Goal: Transaction & Acquisition: Download file/media

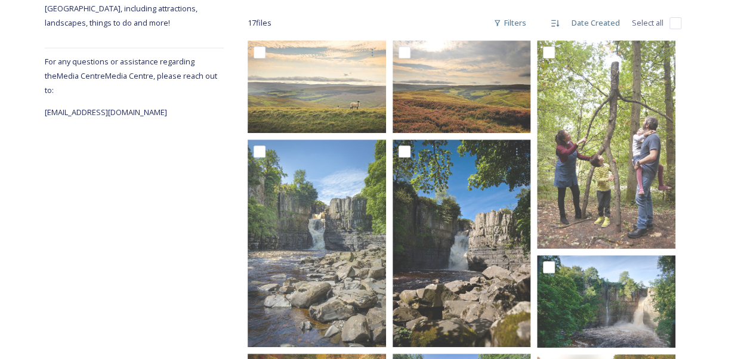
scroll to position [45, 0]
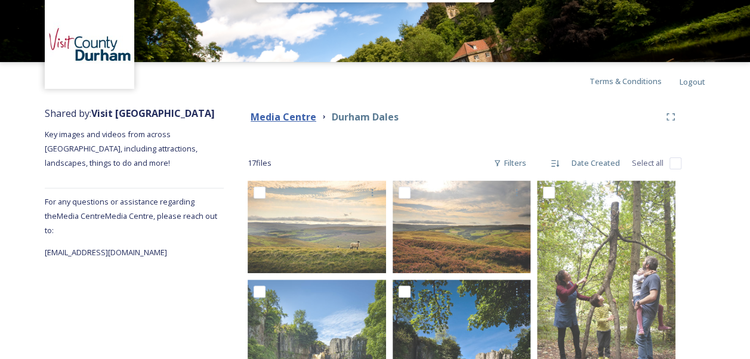
click at [300, 118] on strong "Media Centre" at bounding box center [284, 116] width 66 height 13
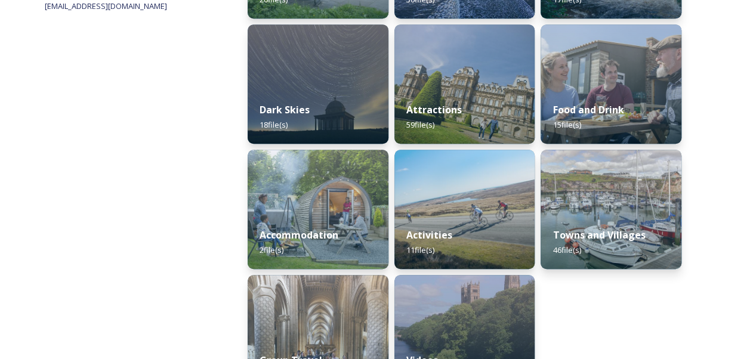
scroll to position [292, 0]
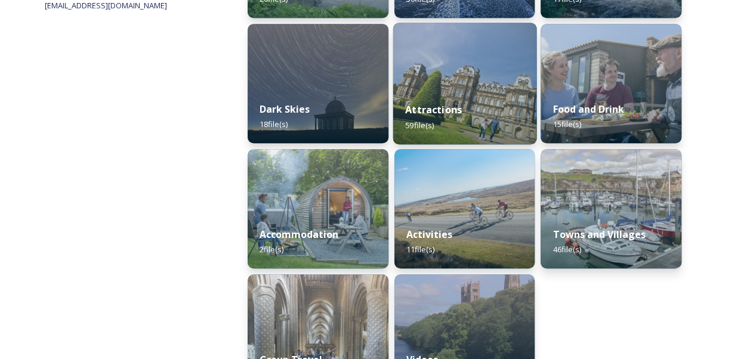
click at [461, 88] on img at bounding box center [464, 84] width 143 height 122
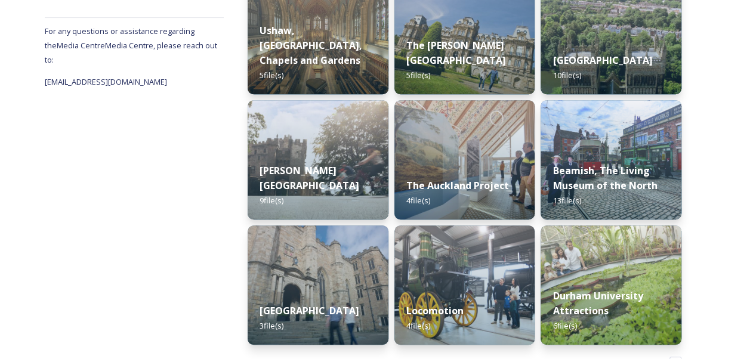
scroll to position [214, 0]
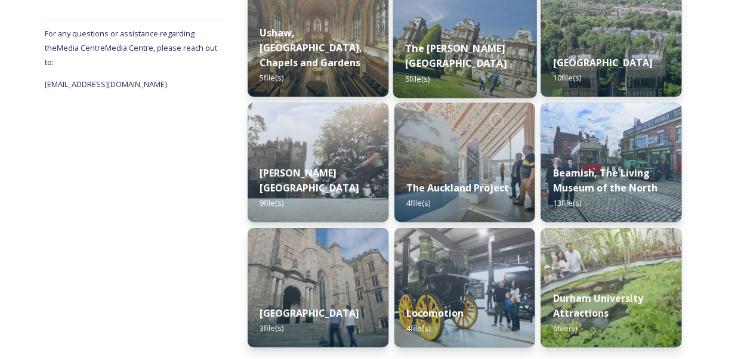
click at [456, 41] on img at bounding box center [464, 37] width 143 height 122
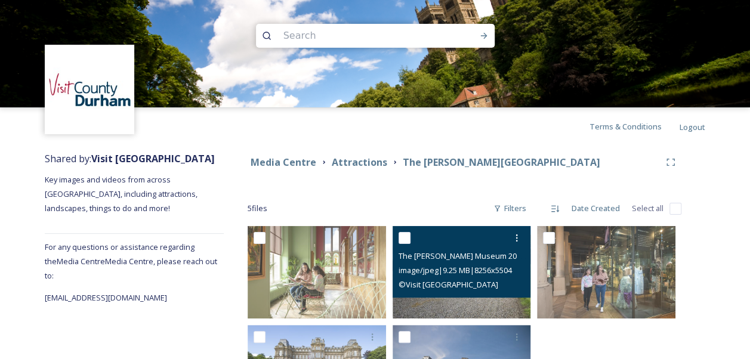
click at [485, 308] on img at bounding box center [462, 272] width 138 height 92
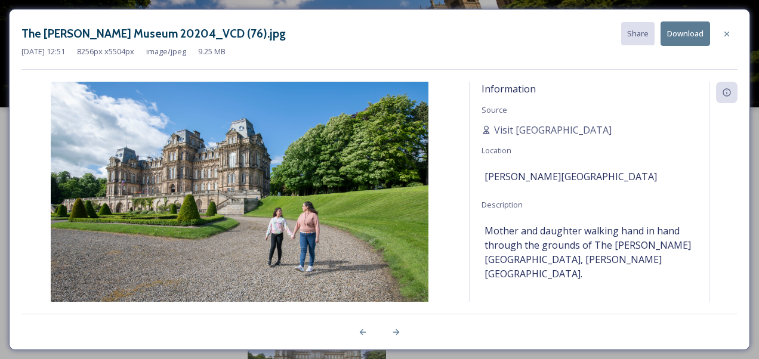
click at [680, 34] on button "Download" at bounding box center [686, 33] width 50 height 24
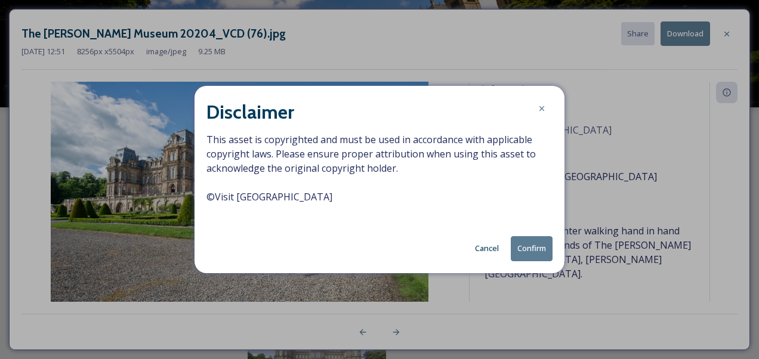
click at [536, 248] on button "Confirm" at bounding box center [532, 248] width 42 height 24
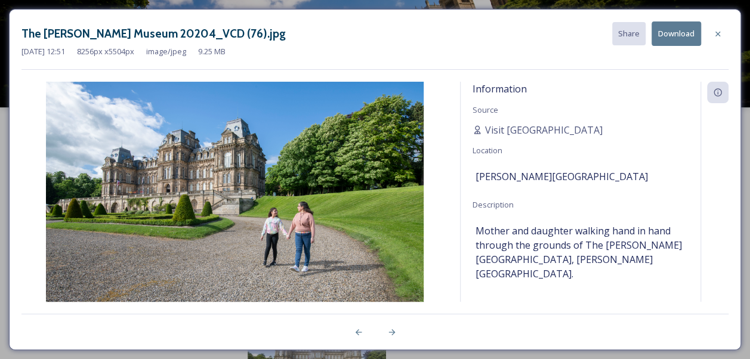
click at [717, 210] on div at bounding box center [715, 192] width 28 height 220
click at [718, 37] on icon at bounding box center [718, 34] width 10 height 10
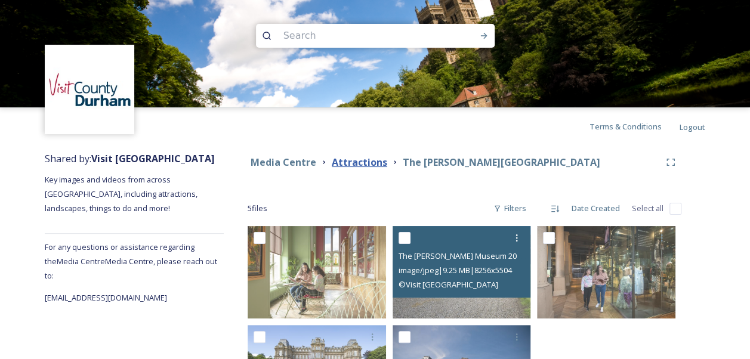
click at [371, 161] on strong "Attractions" at bounding box center [359, 162] width 55 height 13
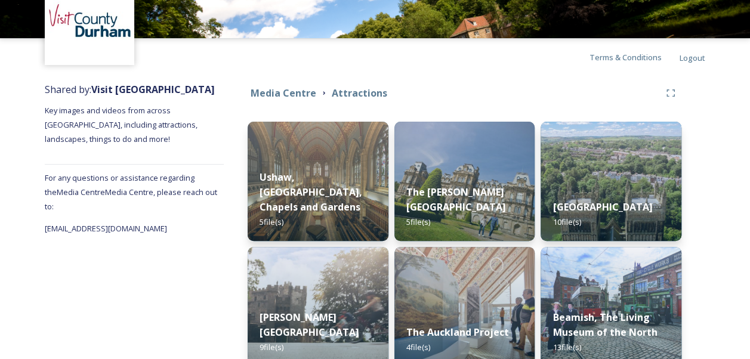
scroll to position [53, 0]
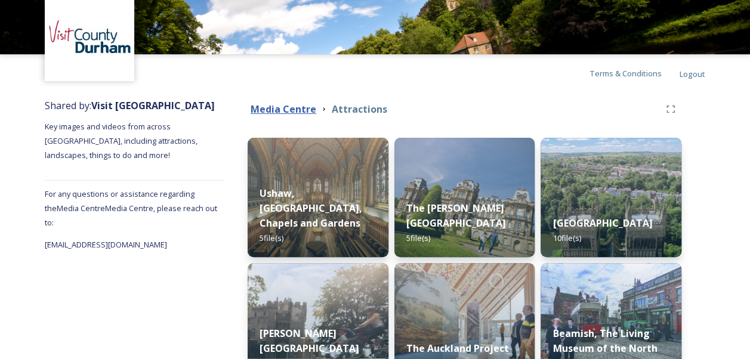
click at [278, 109] on strong "Media Centre" at bounding box center [284, 109] width 66 height 13
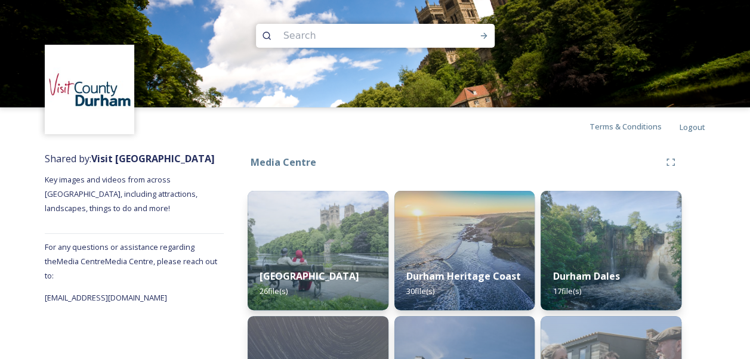
click at [480, 165] on div "Media Centre" at bounding box center [454, 162] width 412 height 15
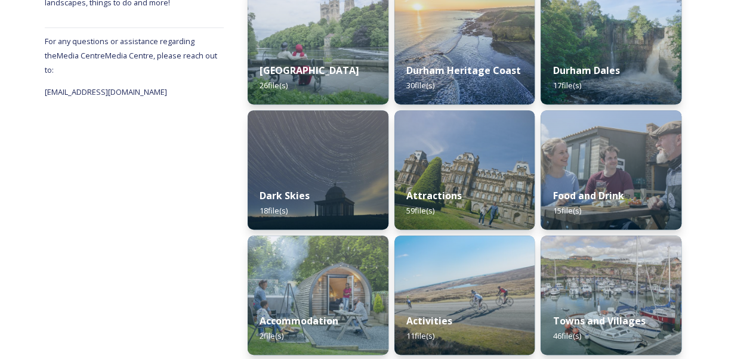
scroll to position [239, 0]
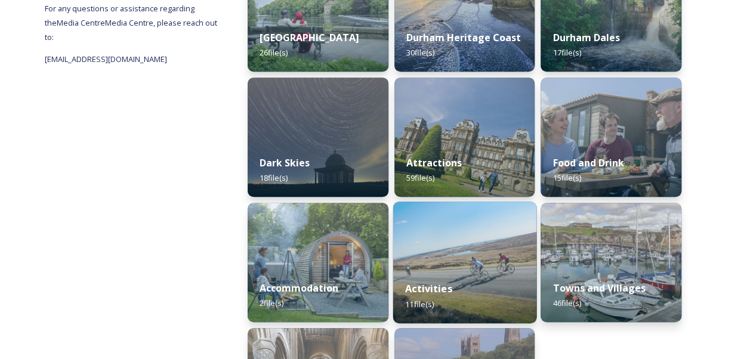
click at [465, 253] on img at bounding box center [464, 263] width 143 height 122
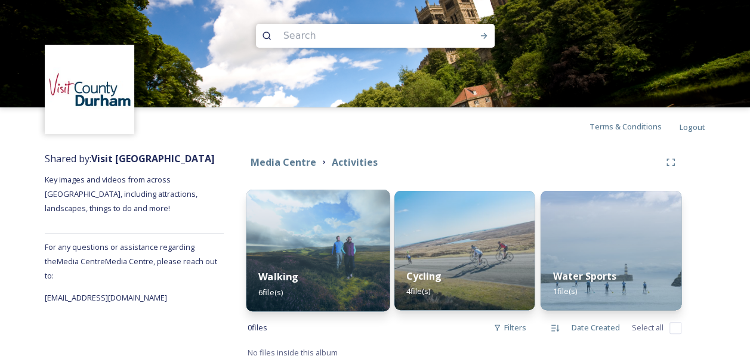
click at [297, 235] on img at bounding box center [317, 251] width 143 height 122
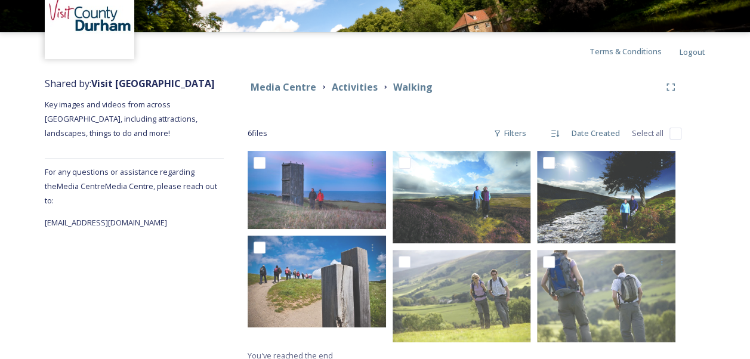
scroll to position [85, 0]
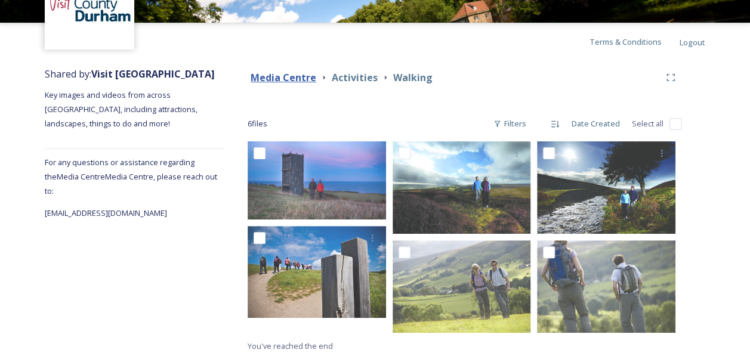
click at [306, 79] on strong "Media Centre" at bounding box center [284, 77] width 66 height 13
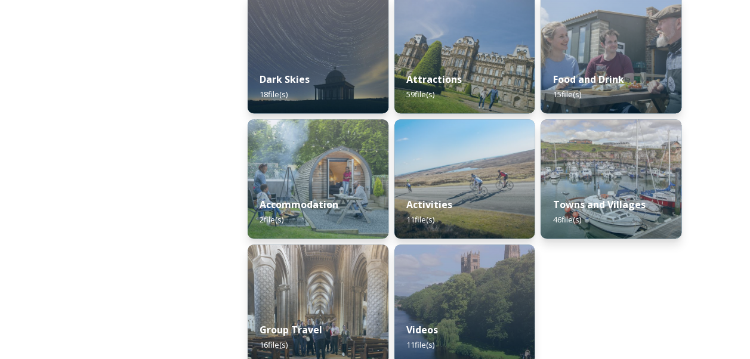
scroll to position [339, 0]
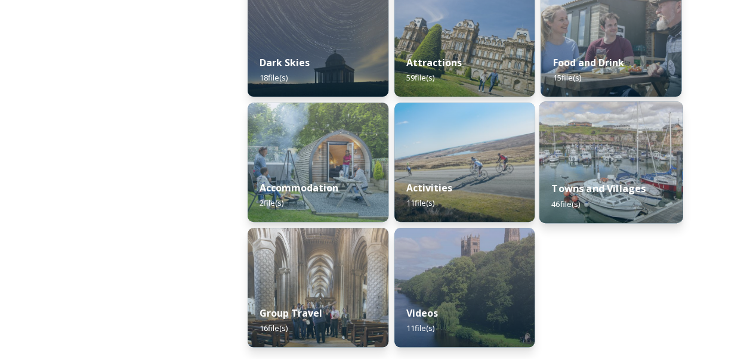
click at [617, 154] on img at bounding box center [610, 162] width 143 height 122
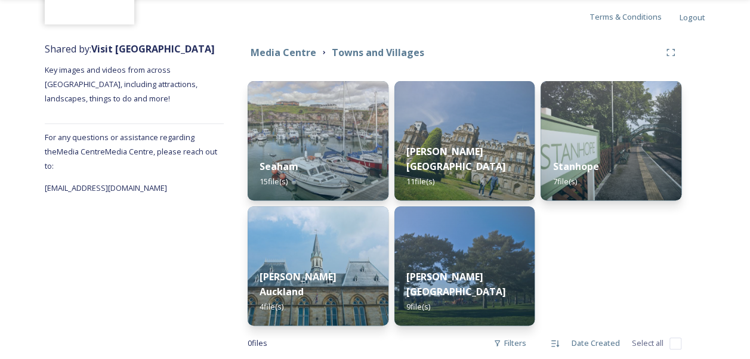
scroll to position [113, 0]
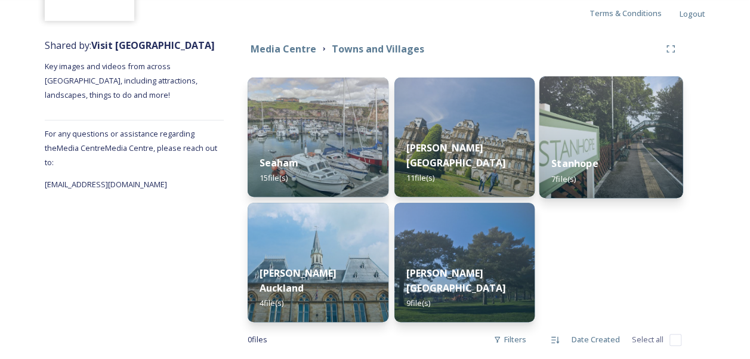
click at [626, 155] on div "Stanhope 7 file(s)" at bounding box center [610, 171] width 143 height 54
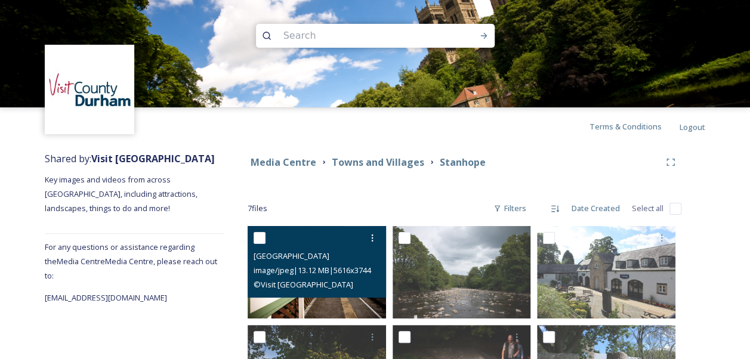
click at [348, 309] on img at bounding box center [317, 272] width 138 height 92
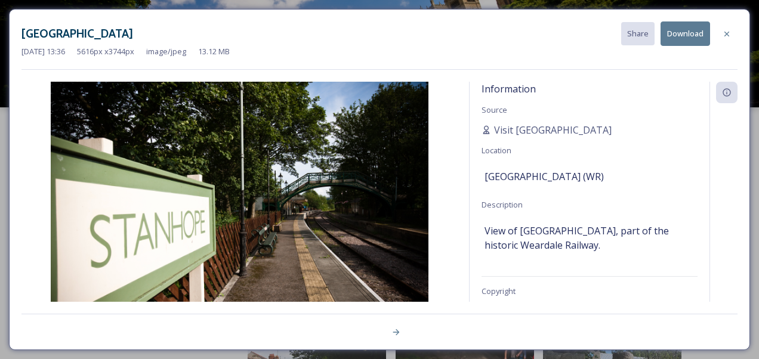
click at [677, 36] on button "Download" at bounding box center [686, 33] width 50 height 24
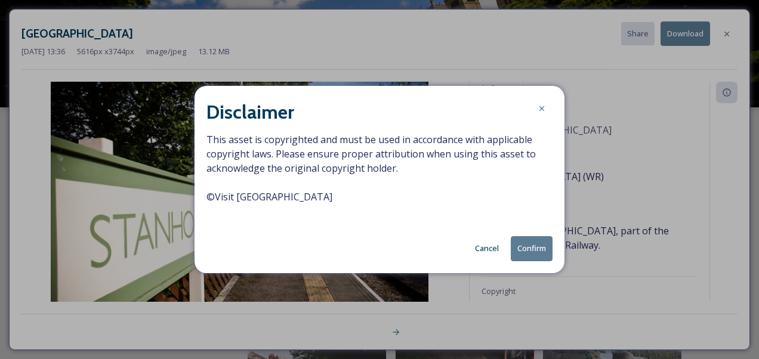
click at [532, 253] on button "Confirm" at bounding box center [532, 248] width 42 height 24
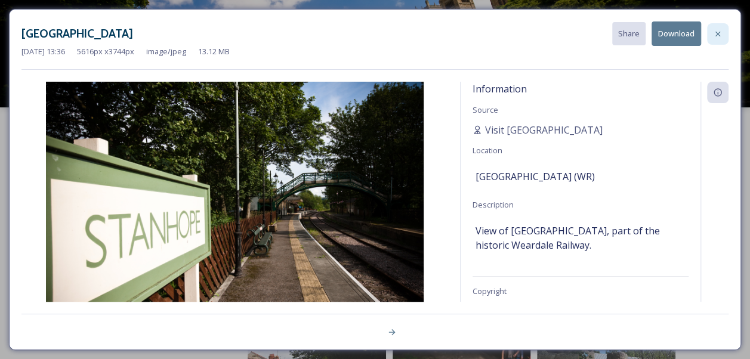
click at [720, 36] on icon at bounding box center [718, 34] width 10 height 10
